Goal: Information Seeking & Learning: Learn about a topic

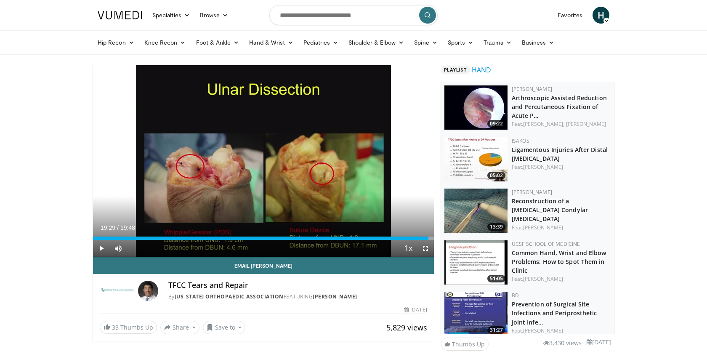
click at [98, 247] on span "Video Player" at bounding box center [101, 248] width 17 height 17
click at [102, 250] on span "Video Player" at bounding box center [101, 248] width 17 height 17
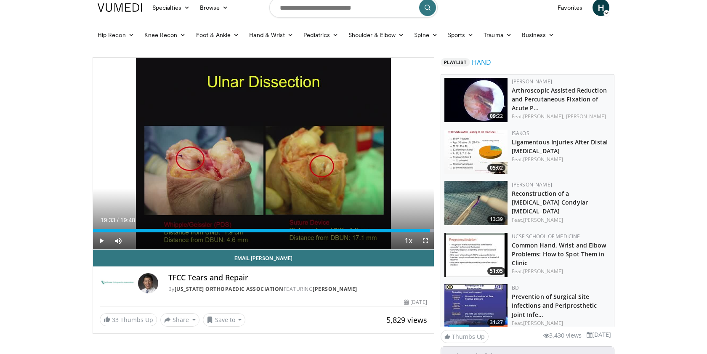
scroll to position [9, 0]
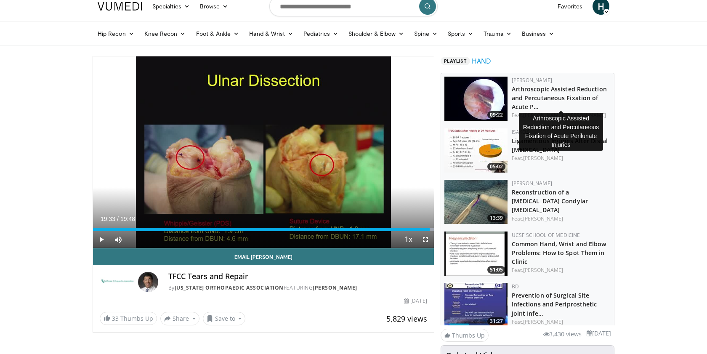
click at [526, 93] on h3 "Arthroscopic Assisted Reduction and Percutaneous Fixation of Acute P…" at bounding box center [560, 97] width 99 height 26
click at [524, 91] on link "Arthroscopic Assisted Reduction and Percutaneous Fixation of Acute P…" at bounding box center [558, 98] width 95 height 26
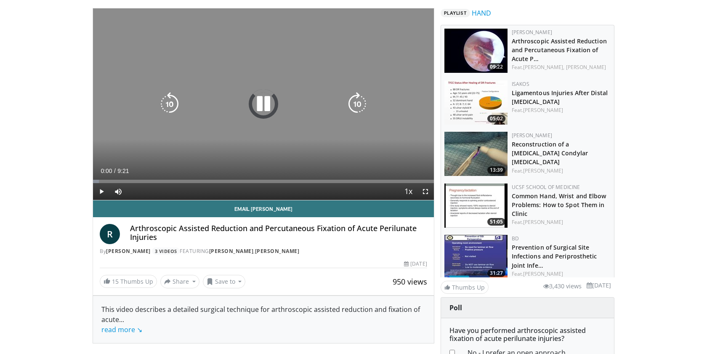
scroll to position [59, 0]
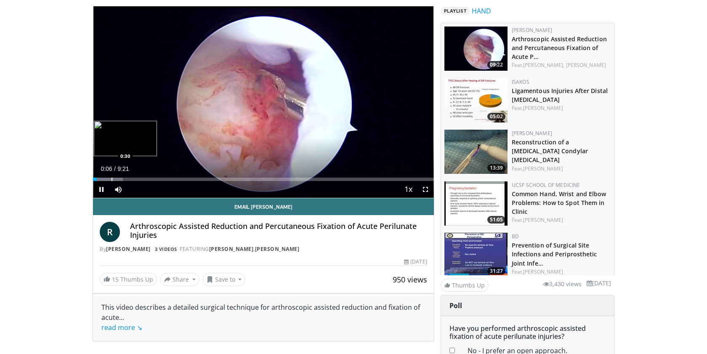
click at [111, 180] on div "Progress Bar" at bounding box center [111, 178] width 1 height 3
click at [122, 179] on div "Progress Bar" at bounding box center [122, 178] width 1 height 3
click at [132, 180] on div "Progress Bar" at bounding box center [131, 178] width 1 height 3
click at [145, 179] on div "Progress Bar" at bounding box center [145, 178] width 1 height 3
click at [153, 180] on div "Progress Bar" at bounding box center [153, 178] width 1 height 3
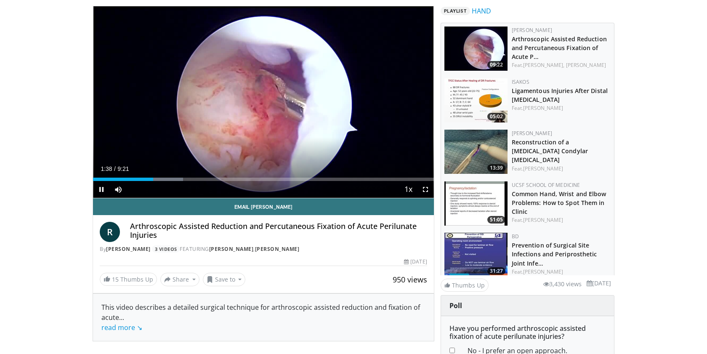
click at [162, 181] on div "Current Time 1:38 / Duration 9:21 Pause Skip Backward Skip Forward Mute Loaded …" at bounding box center [263, 189] width 341 height 17
click at [166, 178] on div "Progress Bar" at bounding box center [166, 178] width 1 height 3
click at [172, 178] on div "Progress Bar" at bounding box center [172, 178] width 1 height 3
click at [181, 179] on div "Progress Bar" at bounding box center [181, 178] width 1 height 3
click at [190, 179] on div "Progress Bar" at bounding box center [190, 178] width 1 height 3
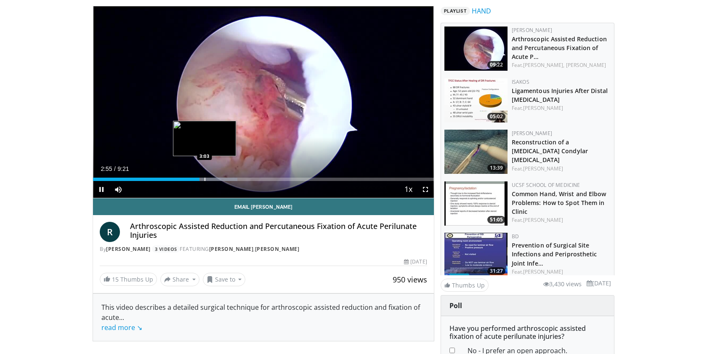
click at [204, 180] on div "Progress Bar" at bounding box center [208, 178] width 58 height 3
click at [423, 191] on span "Video Player" at bounding box center [425, 189] width 17 height 17
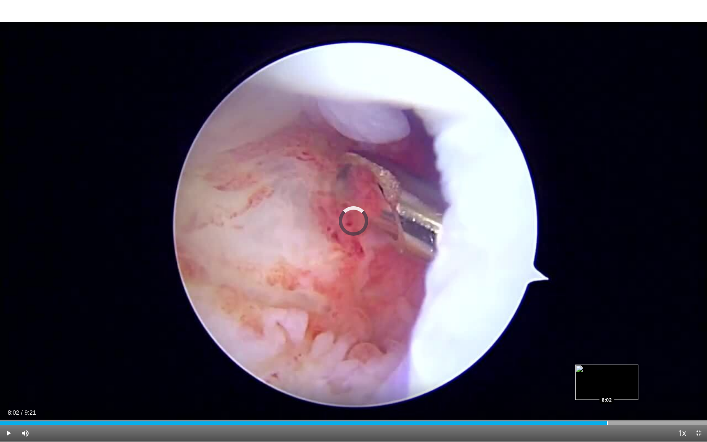
click at [606, 353] on div "Loaded : 83.00% 6:45 8:02" at bounding box center [353, 420] width 707 height 8
click at [624, 353] on div "Progress Bar" at bounding box center [624, 422] width 1 height 3
click at [635, 353] on div "Progress Bar" at bounding box center [635, 422] width 1 height 3
click at [652, 353] on div "Progress Bar" at bounding box center [652, 422] width 1 height 3
click at [666, 353] on div "Progress Bar" at bounding box center [666, 422] width 1 height 3
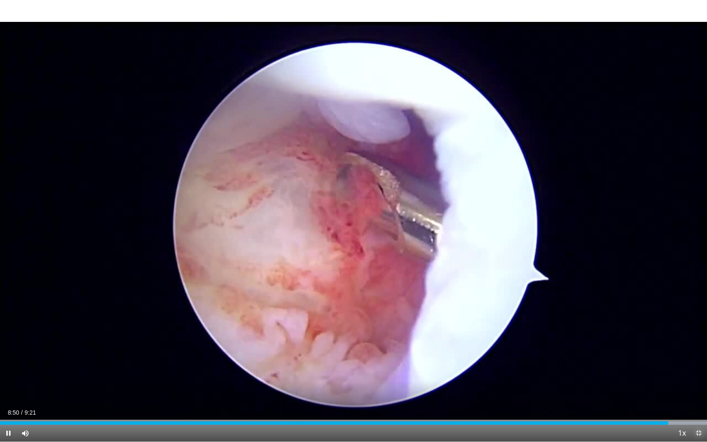
click at [696, 353] on span "Video Player" at bounding box center [698, 432] width 17 height 17
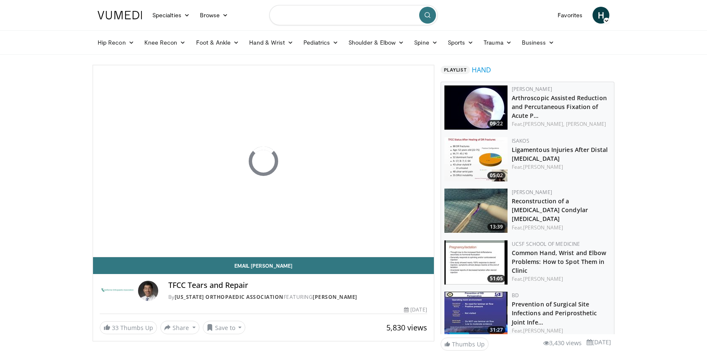
click at [307, 15] on input "Search topics, interventions" at bounding box center [353, 15] width 168 height 20
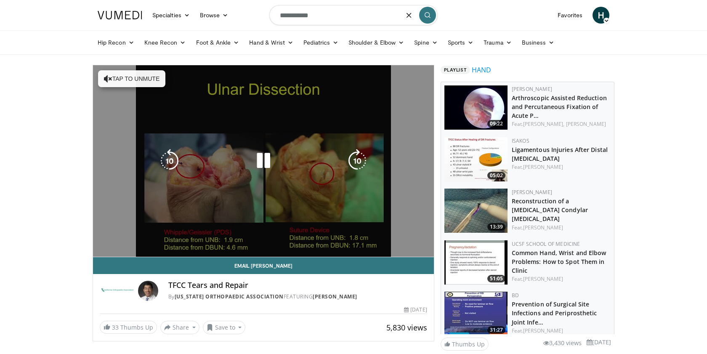
type input "**********"
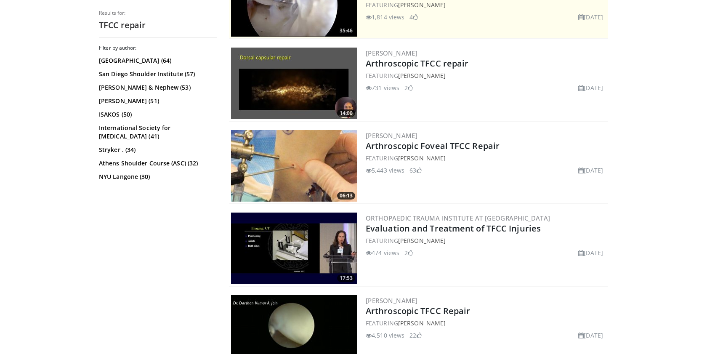
scroll to position [215, 0]
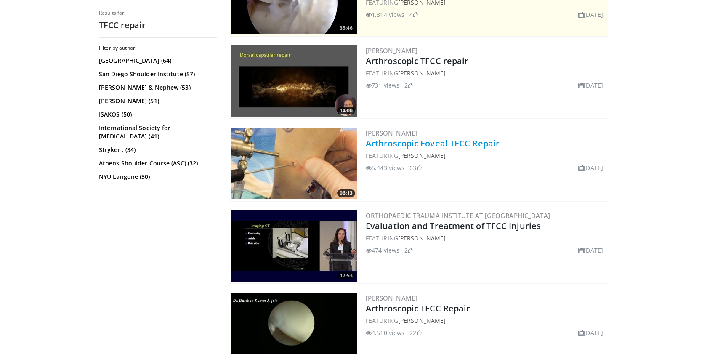
click at [418, 142] on link "Arthroscopic Foveal TFCC Repair" at bounding box center [432, 143] width 134 height 11
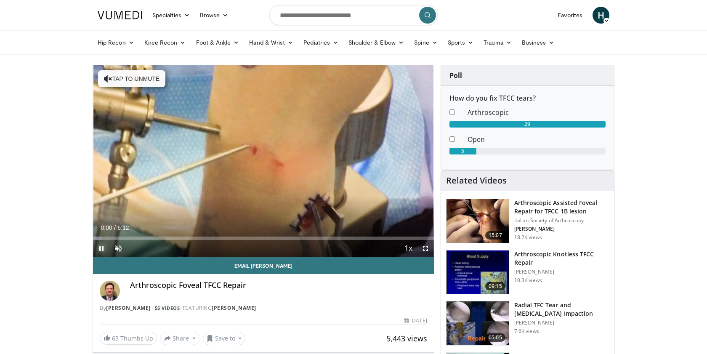
click at [102, 248] on span "Video Player" at bounding box center [101, 248] width 17 height 17
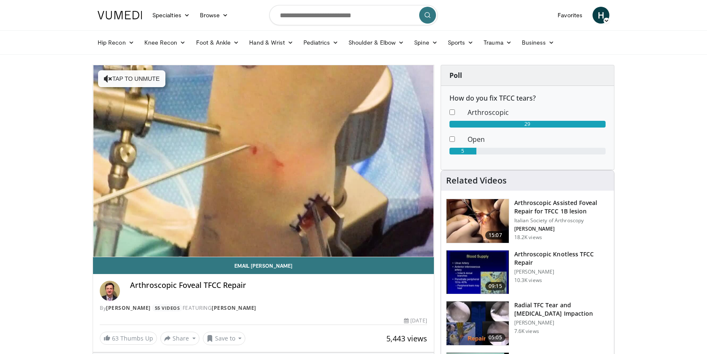
click at [102, 248] on video-js "**********" at bounding box center [263, 161] width 341 height 192
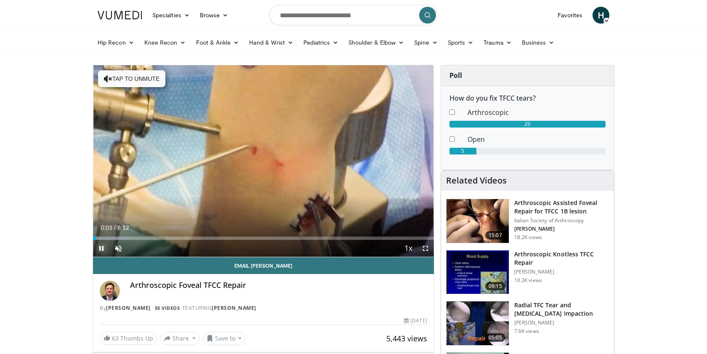
click at [99, 249] on span "Video Player" at bounding box center [101, 248] width 17 height 17
click at [121, 246] on span "Video Player" at bounding box center [118, 248] width 17 height 17
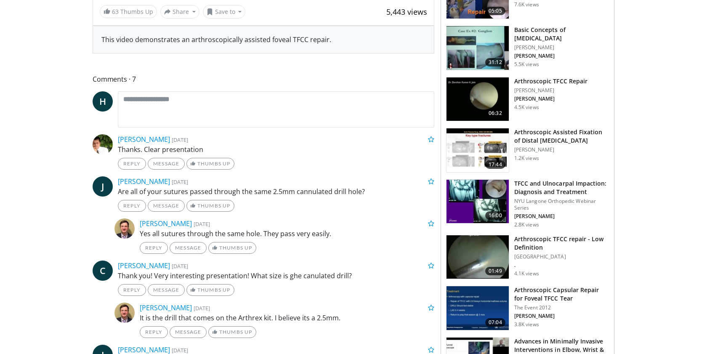
scroll to position [329, 0]
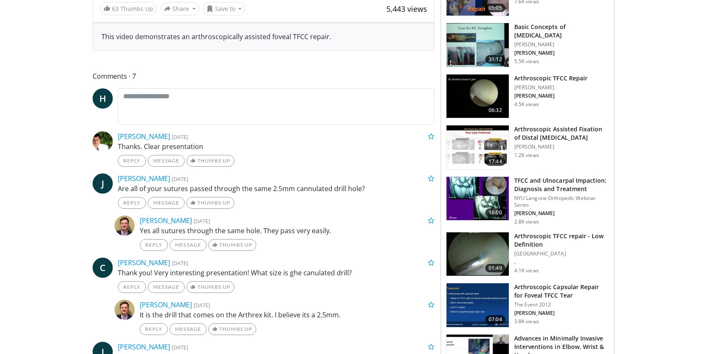
click at [479, 253] on img at bounding box center [477, 254] width 62 height 44
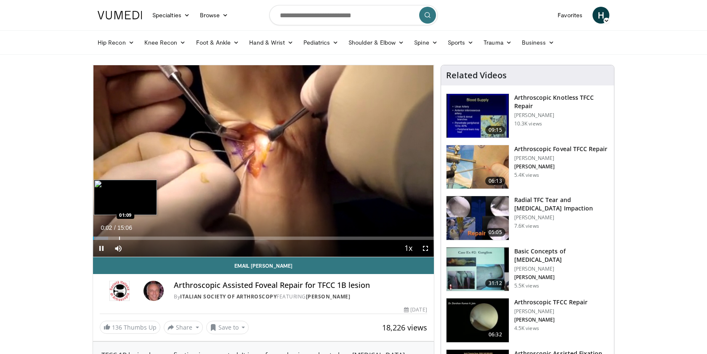
click at [119, 237] on div "Progress Bar" at bounding box center [119, 237] width 1 height 3
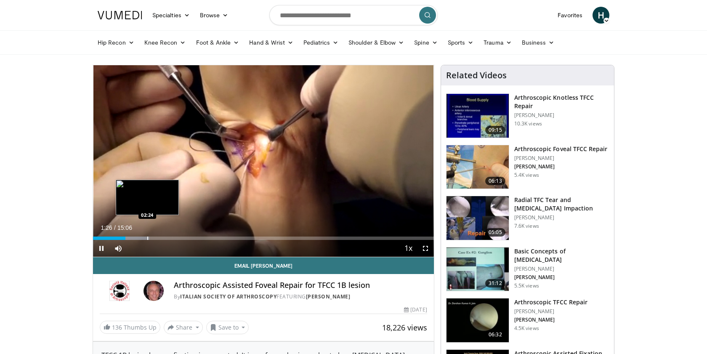
click at [147, 236] on div "Loaded : 16.51% 01:26 02:24" at bounding box center [263, 236] width 341 height 8
click at [426, 248] on span "Video Player" at bounding box center [425, 248] width 17 height 17
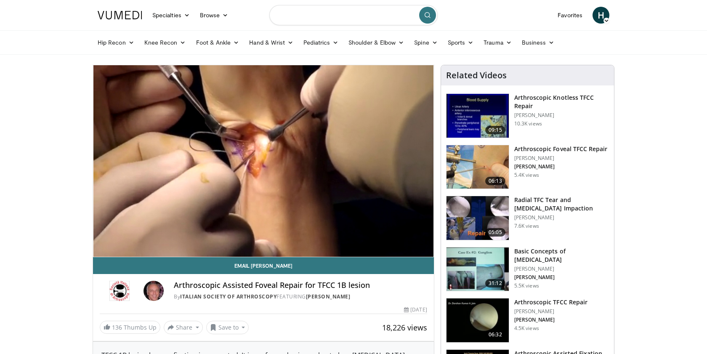
click at [278, 15] on input "Search topics, interventions" at bounding box center [353, 15] width 168 height 20
type input "**********"
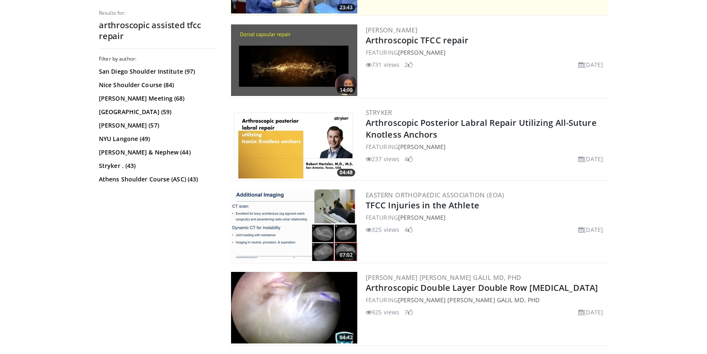
scroll to position [237, 0]
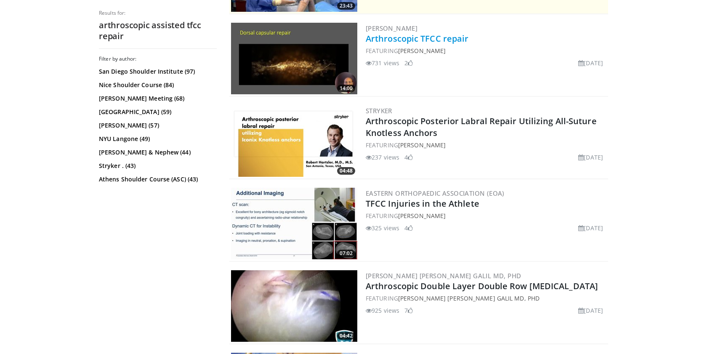
click at [413, 41] on link "Arthroscopic TFCC repair" at bounding box center [416, 38] width 103 height 11
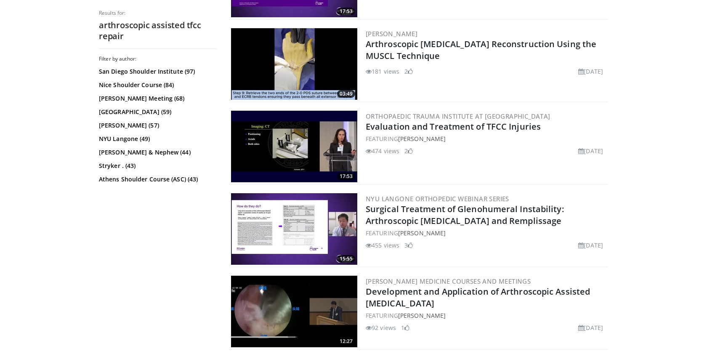
scroll to position [977, 0]
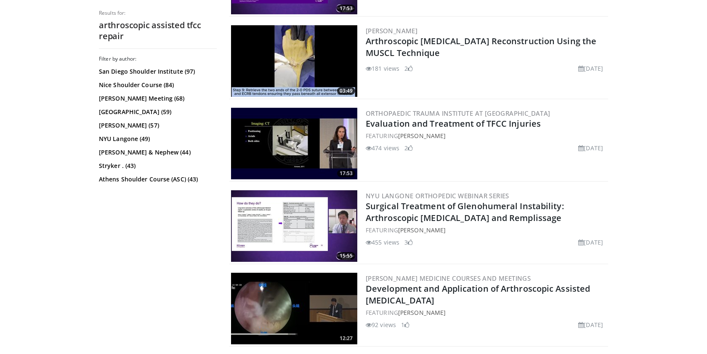
click at [292, 144] on img at bounding box center [294, 143] width 126 height 71
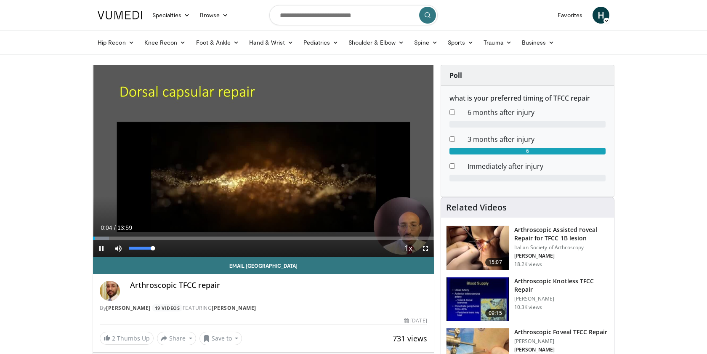
drag, startPoint x: 138, startPoint y: 247, endPoint x: 162, endPoint y: 246, distance: 24.4
click at [162, 246] on div "Mute 100%" at bounding box center [139, 248] width 59 height 17
click at [146, 237] on div "Progress Bar" at bounding box center [146, 237] width 1 height 3
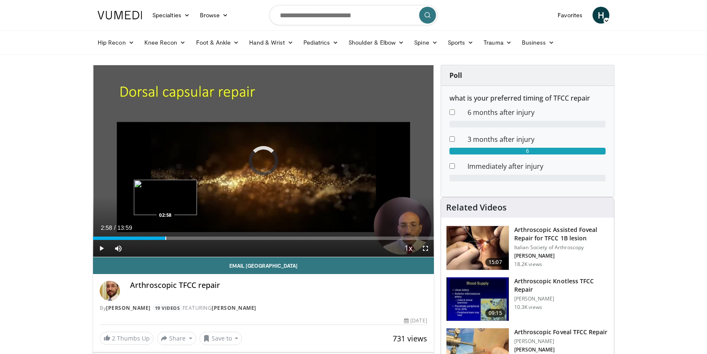
click at [165, 237] on div "Progress Bar" at bounding box center [165, 237] width 1 height 3
click at [187, 237] on div "Progress Bar" at bounding box center [187, 237] width 1 height 3
click at [201, 239] on div "Progress Bar" at bounding box center [201, 237] width 1 height 3
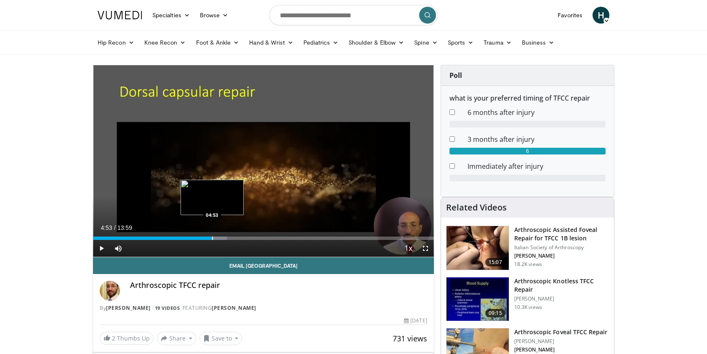
click at [212, 238] on div "Loaded : 39.31% 04:53 04:53" at bounding box center [263, 237] width 341 height 3
click at [221, 238] on video-js "**********" at bounding box center [263, 161] width 341 height 192
click at [229, 239] on div "Progress Bar" at bounding box center [229, 237] width 1 height 3
click at [237, 239] on div "Progress Bar" at bounding box center [237, 237] width 1 height 3
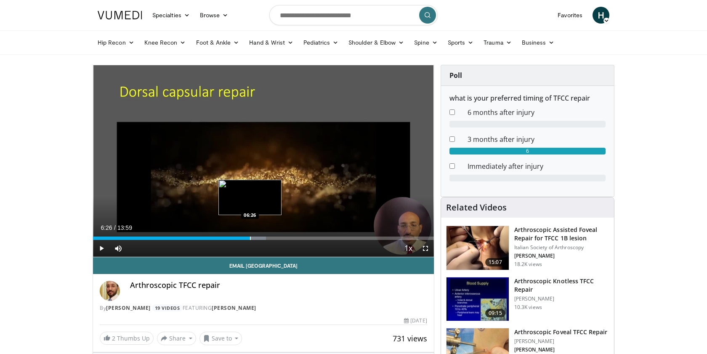
click at [250, 237] on div "Progress Bar" at bounding box center [250, 237] width 1 height 3
click at [236, 236] on div "Progress Bar" at bounding box center [236, 237] width 1 height 3
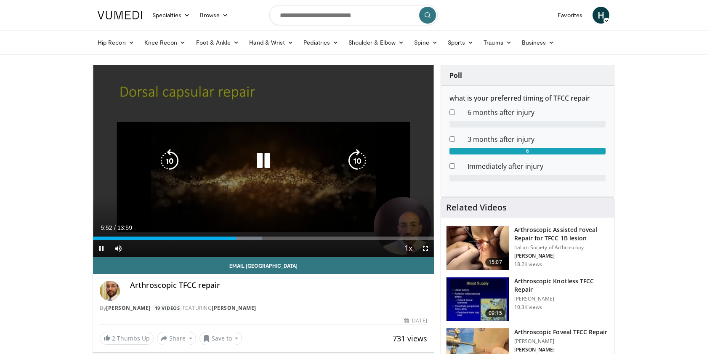
click at [228, 237] on video-js "**********" at bounding box center [263, 161] width 341 height 192
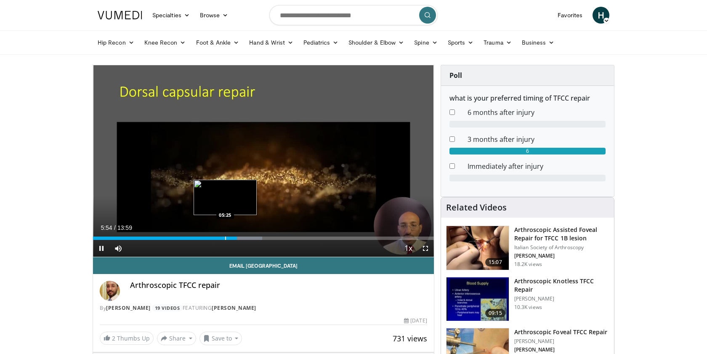
click at [225, 236] on div "Progress Bar" at bounding box center [225, 237] width 1 height 3
click at [229, 238] on div "Progress Bar" at bounding box center [229, 237] width 1 height 3
click at [232, 238] on div "Progress Bar" at bounding box center [232, 237] width 1 height 3
click at [235, 238] on div "Progress Bar" at bounding box center [235, 237] width 1 height 3
click at [233, 238] on div "Progress Bar" at bounding box center [233, 237] width 1 height 3
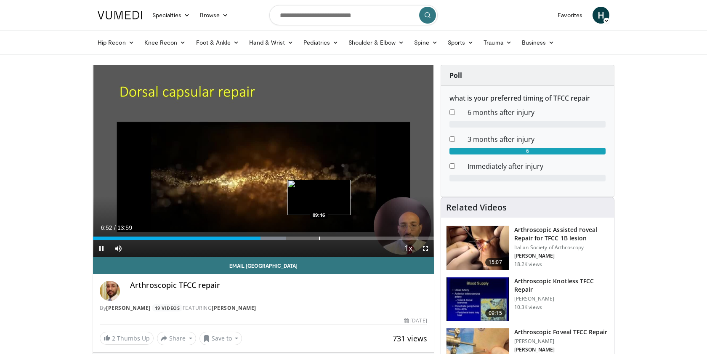
click at [319, 237] on div "Progress Bar" at bounding box center [319, 237] width 1 height 3
click at [342, 237] on div "Progress Bar" at bounding box center [342, 237] width 1 height 3
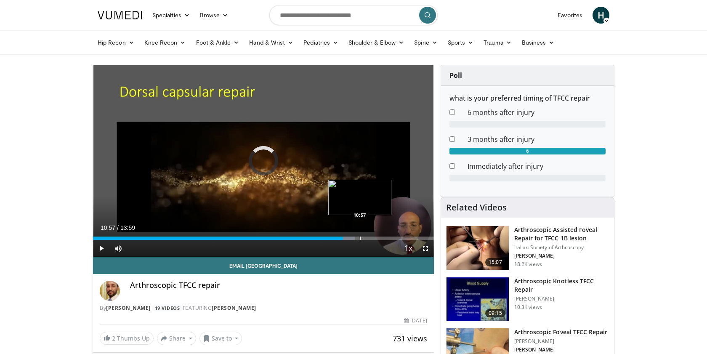
click at [360, 238] on div "Progress Bar" at bounding box center [360, 237] width 1 height 3
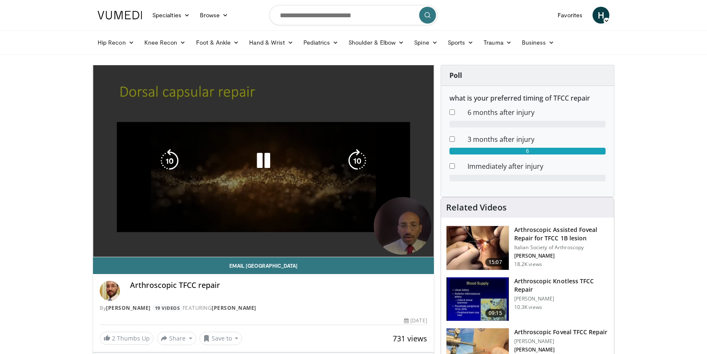
click at [366, 238] on div "10 seconds Tap to unmute" at bounding box center [263, 160] width 341 height 191
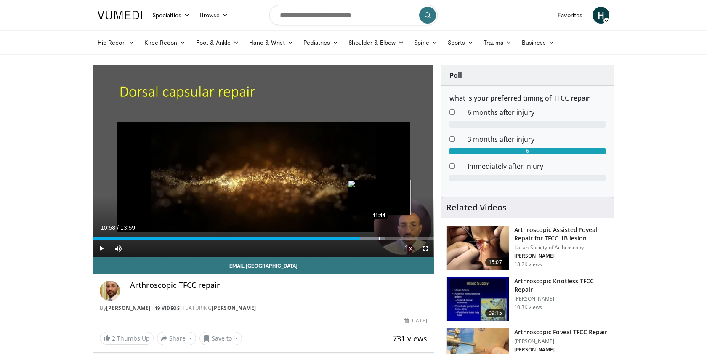
click at [379, 237] on div "Progress Bar" at bounding box center [379, 237] width 1 height 3
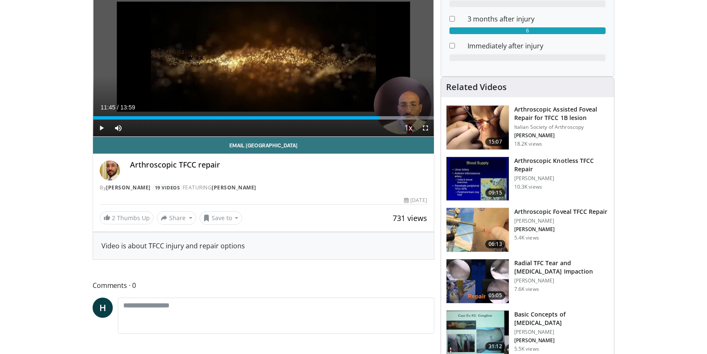
scroll to position [121, 0]
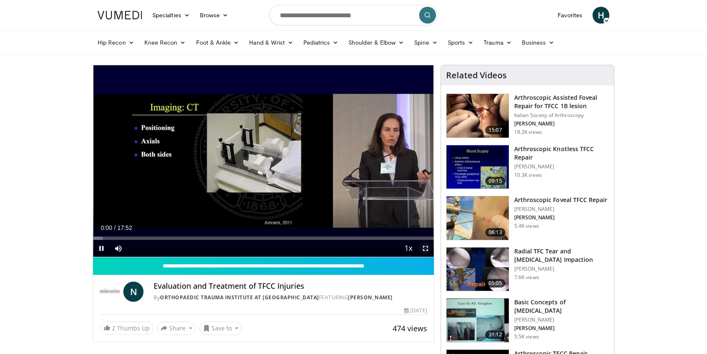
click at [422, 249] on span "Video Player" at bounding box center [425, 248] width 17 height 17
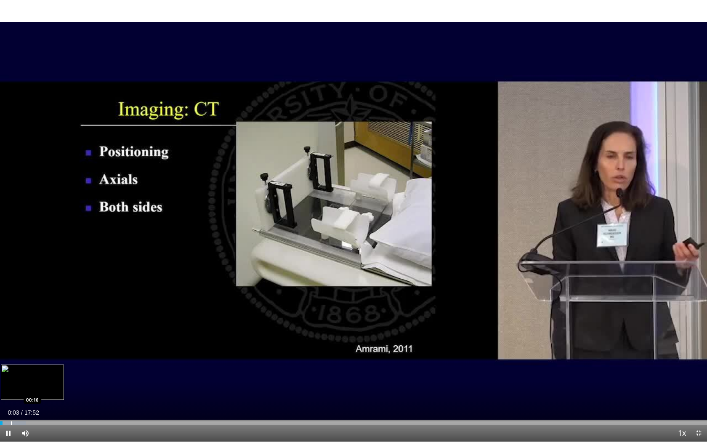
click at [11, 353] on div "Progress Bar" at bounding box center [11, 422] width 1 height 3
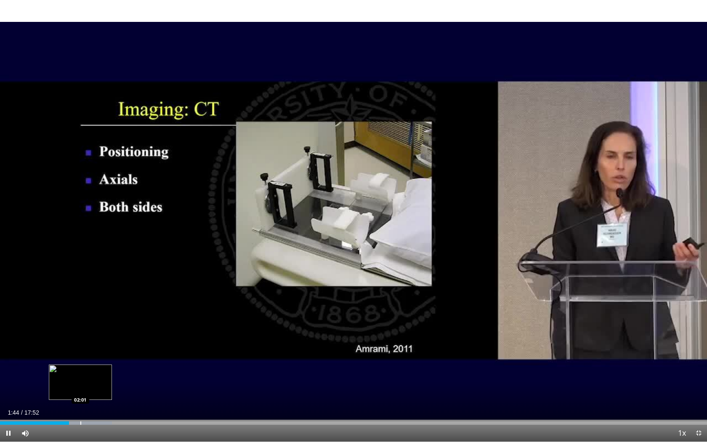
click at [80, 353] on div "Loaded : 15.82% 01:44 02:01" at bounding box center [353, 420] width 707 height 8
click at [105, 353] on div "Progress Bar" at bounding box center [105, 422] width 1 height 3
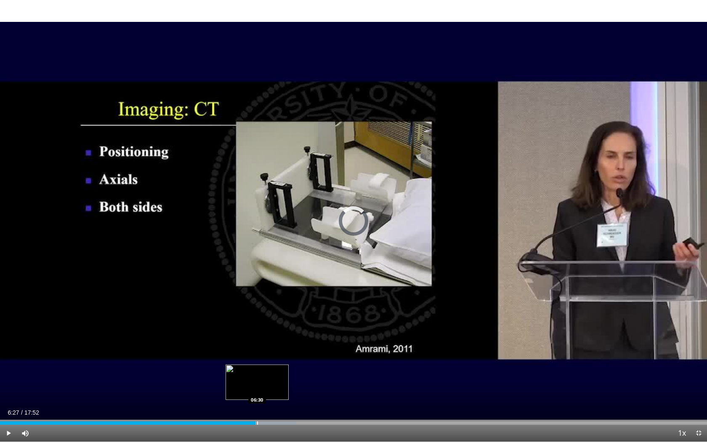
click at [257, 353] on div "Progress Bar" at bounding box center [257, 422] width 1 height 3
click at [260, 353] on div "Progress Bar" at bounding box center [260, 422] width 1 height 3
click at [262, 353] on div "Progress Bar" at bounding box center [262, 422] width 1 height 3
click at [265, 353] on div "Progress Bar" at bounding box center [265, 422] width 1 height 3
click at [266, 353] on div "Progress Bar" at bounding box center [266, 422] width 1 height 3
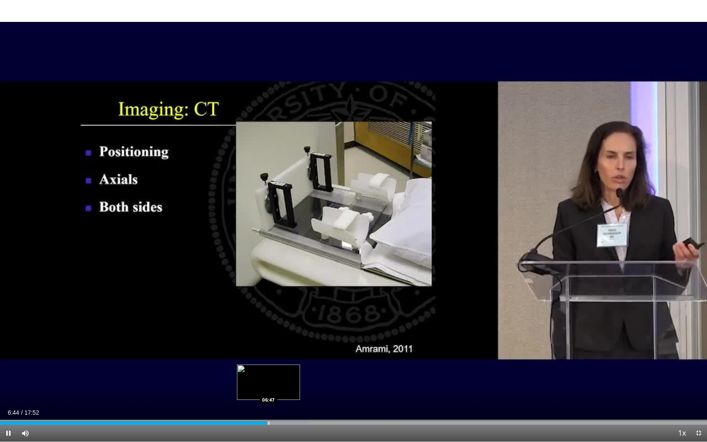
click at [268, 353] on div "Progress Bar" at bounding box center [268, 422] width 1 height 3
click at [270, 353] on div "Progress Bar" at bounding box center [270, 422] width 1 height 3
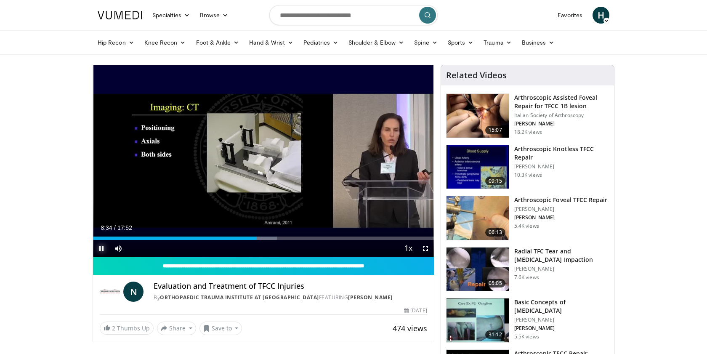
click at [102, 249] on span "Video Player" at bounding box center [101, 248] width 17 height 17
click at [264, 237] on div "Progress Bar" at bounding box center [264, 237] width 1 height 3
click at [268, 237] on div "Progress Bar" at bounding box center [268, 237] width 1 height 3
click at [273, 237] on div "Progress Bar" at bounding box center [273, 237] width 1 height 3
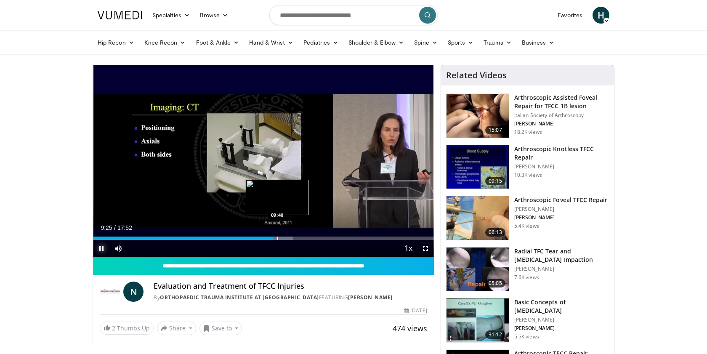
click at [277, 238] on div "Progress Bar" at bounding box center [277, 237] width 1 height 3
click at [282, 238] on div "Progress Bar" at bounding box center [282, 237] width 1 height 3
click at [286, 238] on div "Progress Bar" at bounding box center [286, 237] width 1 height 3
click at [291, 238] on div "Progress Bar" at bounding box center [291, 237] width 1 height 3
click at [299, 238] on div "Progress Bar" at bounding box center [299, 237] width 1 height 3
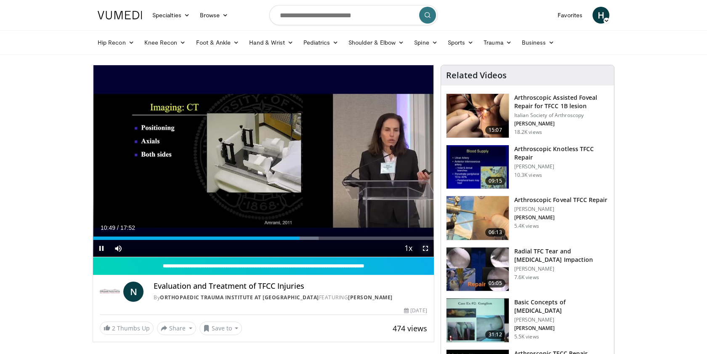
click at [427, 249] on span "Video Player" at bounding box center [425, 248] width 17 height 17
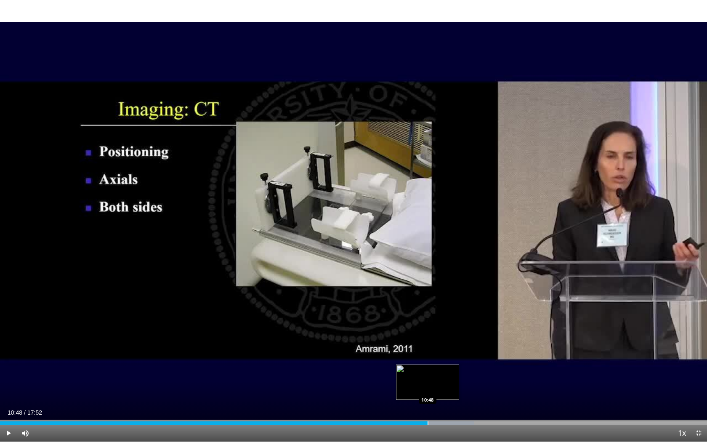
click at [427, 353] on div "Progress Bar" at bounding box center [427, 422] width 1 height 3
click at [433, 353] on div "Progress Bar" at bounding box center [433, 422] width 1 height 3
click at [440, 353] on div "Progress Bar" at bounding box center [440, 422] width 1 height 3
click at [447, 353] on div "Progress Bar" at bounding box center [447, 422] width 1 height 3
click at [452, 353] on div "Progress Bar" at bounding box center [452, 422] width 1 height 3
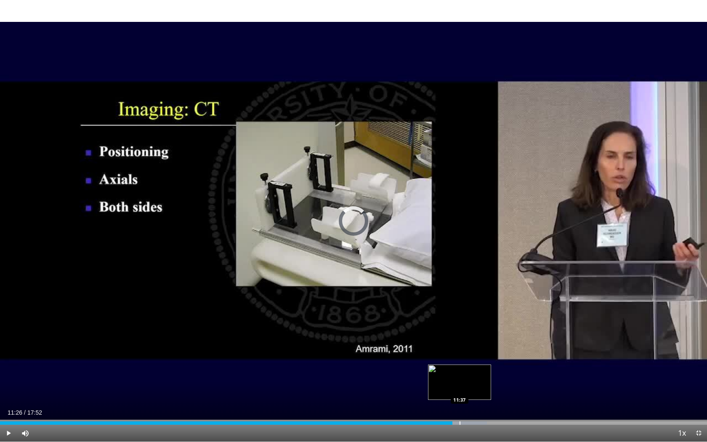
click at [459, 353] on div "Progress Bar" at bounding box center [459, 422] width 1 height 3
click at [468, 353] on div "Loaded : 70.74% 11:38 11:49" at bounding box center [353, 420] width 707 height 8
click at [477, 353] on div "Progress Bar" at bounding box center [477, 422] width 1 height 3
click at [495, 353] on div "Progress Bar" at bounding box center [495, 422] width 1 height 3
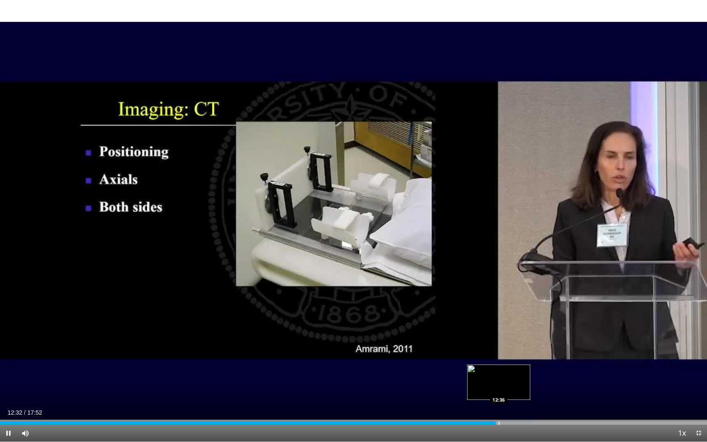
click at [499, 353] on div "Progress Bar" at bounding box center [498, 422] width 1 height 3
click at [508, 353] on div "Progress Bar" at bounding box center [508, 422] width 1 height 3
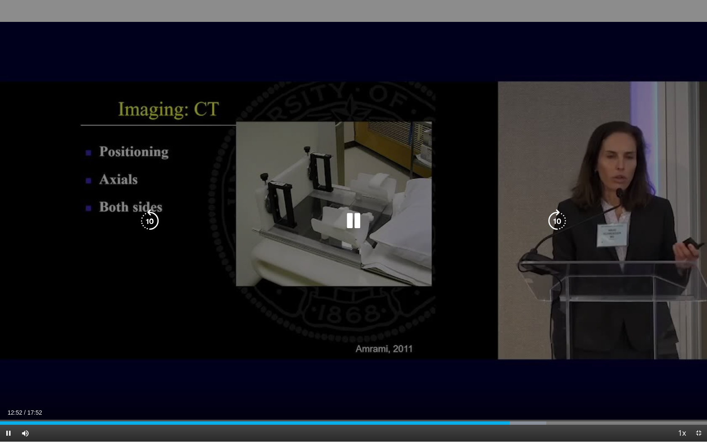
click at [517, 353] on video-js "**********" at bounding box center [353, 221] width 707 height 442
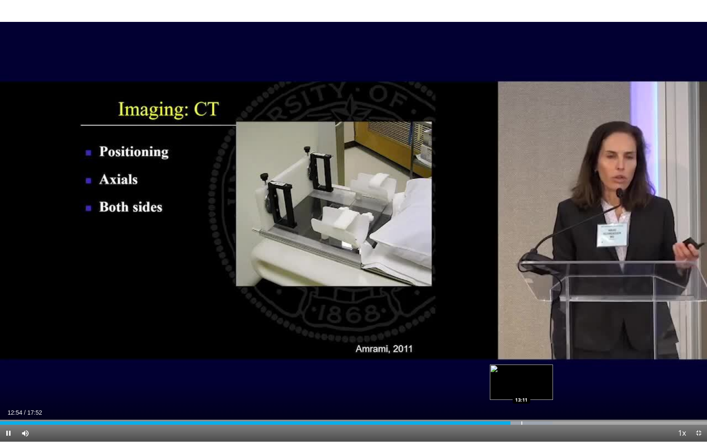
click at [521, 353] on div "Progress Bar" at bounding box center [521, 422] width 1 height 3
click at [528, 353] on div "Progress Bar" at bounding box center [528, 422] width 1 height 3
click at [534, 353] on div "Progress Bar" at bounding box center [534, 422] width 1 height 3
click at [542, 353] on div "Progress Bar" at bounding box center [541, 422] width 1 height 3
click at [551, 353] on div "Progress Bar" at bounding box center [551, 422] width 1 height 3
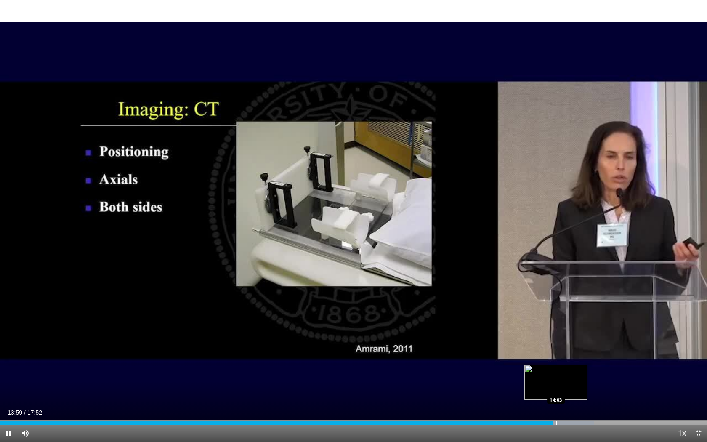
click at [556, 353] on div "Progress Bar" at bounding box center [556, 422] width 1 height 3
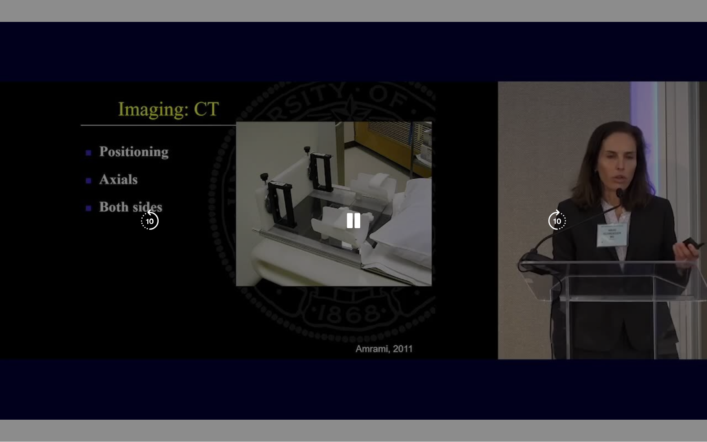
click at [568, 353] on div "10 seconds Tap to unmute" at bounding box center [353, 220] width 707 height 441
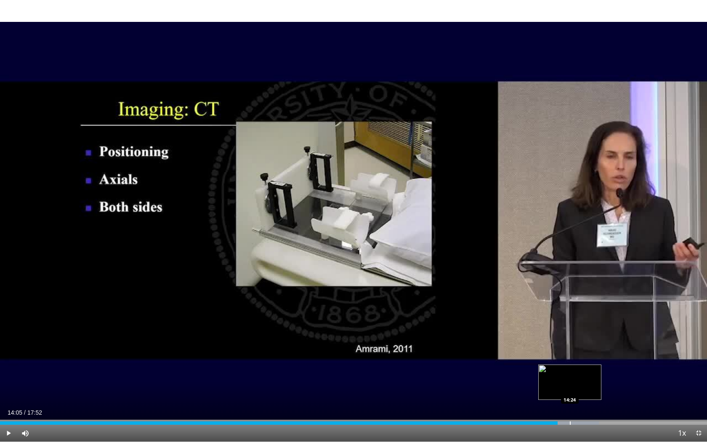
click at [570, 353] on div "Progress Bar" at bounding box center [569, 422] width 1 height 3
click at [8, 353] on span "Video Player" at bounding box center [8, 432] width 17 height 17
click at [584, 353] on div "Progress Bar" at bounding box center [584, 422] width 1 height 3
click at [590, 353] on div "Progress Bar" at bounding box center [589, 422] width 1 height 3
click at [599, 353] on div "Progress Bar" at bounding box center [598, 422] width 1 height 3
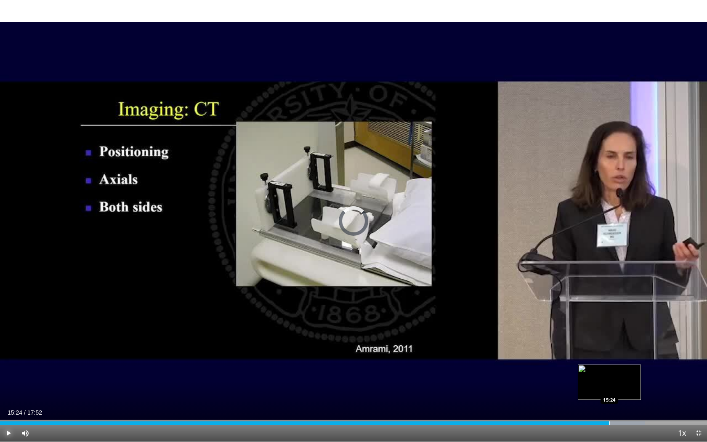
click at [609, 353] on div "Progress Bar" at bounding box center [609, 422] width 1 height 3
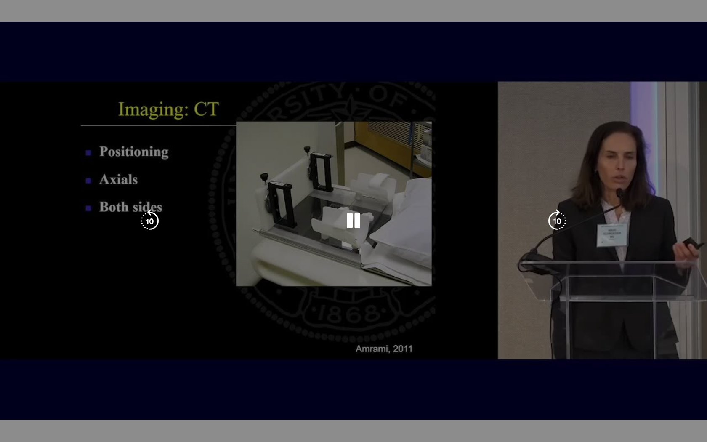
click at [618, 353] on div "10 seconds Tap to unmute" at bounding box center [353, 220] width 707 height 441
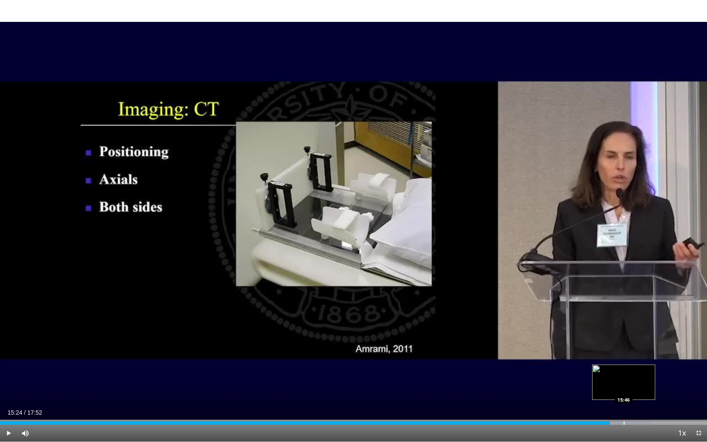
click at [624, 353] on div "Progress Bar" at bounding box center [623, 422] width 1 height 3
click at [636, 353] on div "Progress Bar" at bounding box center [636, 422] width 1 height 3
click at [652, 353] on div "Loaded : 95.19% 16:29 16:30" at bounding box center [353, 422] width 707 height 3
click at [664, 353] on div "Progress Bar" at bounding box center [663, 422] width 1 height 3
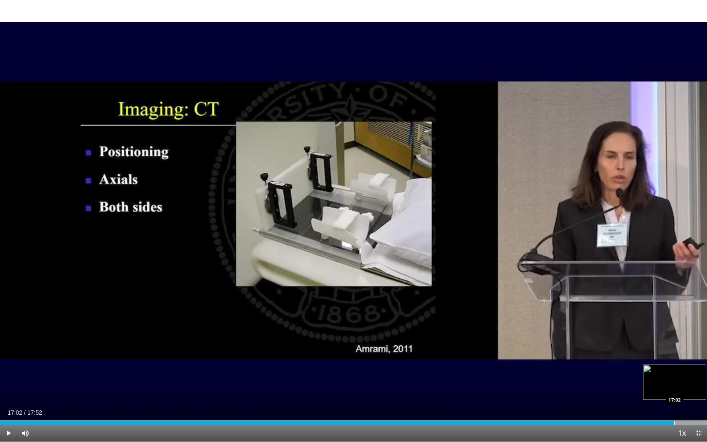
click at [673, 353] on div "Progress Bar" at bounding box center [673, 422] width 1 height 3
click at [681, 353] on div "Progress Bar" at bounding box center [681, 422] width 1 height 3
click at [691, 353] on div "Progress Bar" at bounding box center [691, 422] width 1 height 3
click at [696, 353] on span "Video Player" at bounding box center [698, 432] width 17 height 17
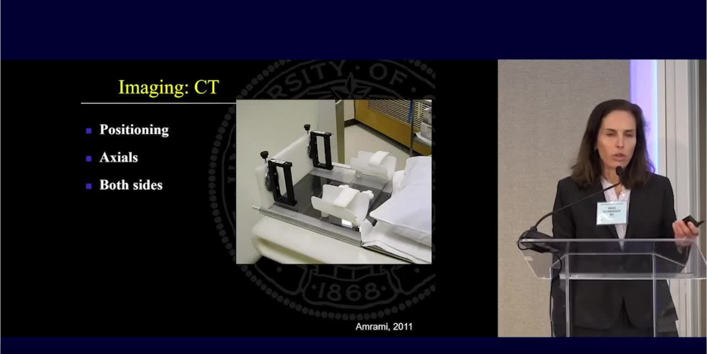
scroll to position [130, 0]
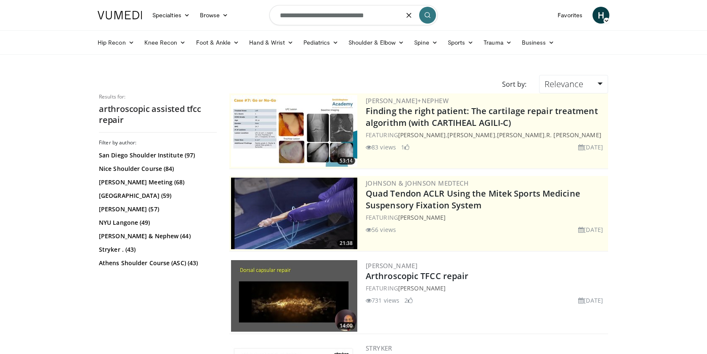
drag, startPoint x: 347, startPoint y: 16, endPoint x: 191, endPoint y: 22, distance: 155.7
click at [193, 22] on nav "Specialties Adult & Family Medicine Allergy, [MEDICAL_DATA], Immunology Anesthe…" at bounding box center [353, 15] width 521 height 30
type input "**********"
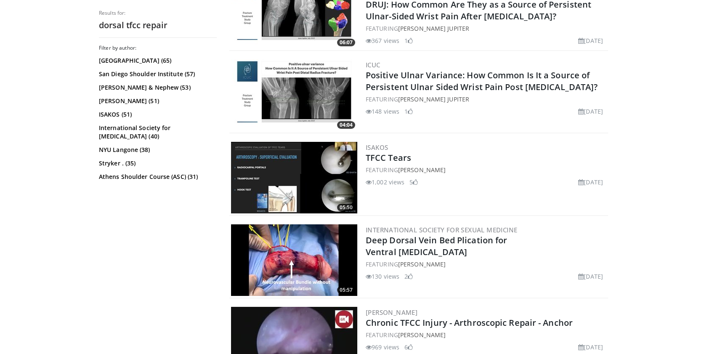
scroll to position [1625, 0]
